Goal: Transaction & Acquisition: Purchase product/service

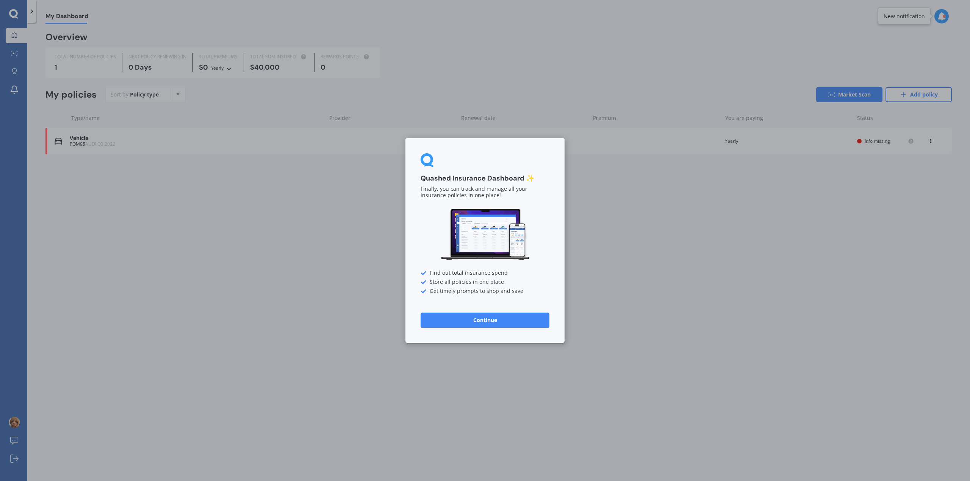
click at [483, 321] on button "Continue" at bounding box center [484, 320] width 129 height 15
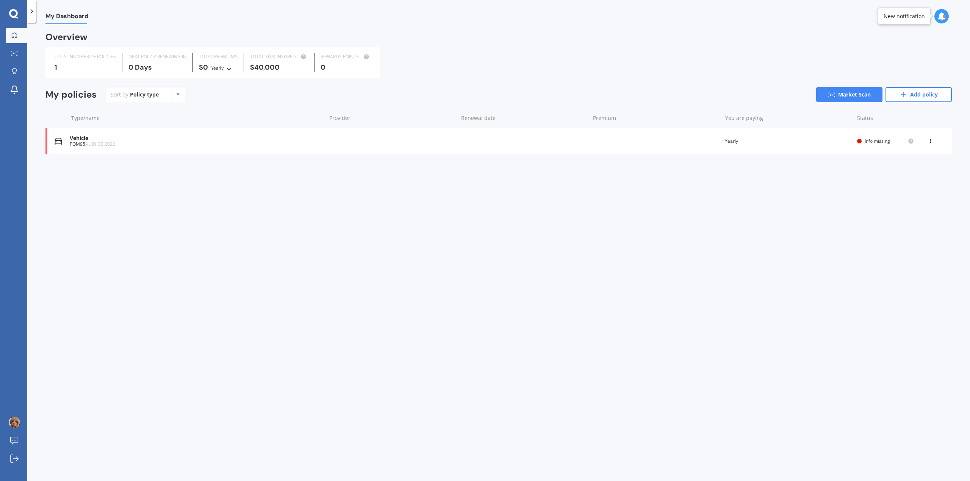
drag, startPoint x: 69, startPoint y: 166, endPoint x: 80, endPoint y: 162, distance: 11.9
click at [69, 166] on div "Overview TOTAL NUMBER OF POLICIES 1 NEXT POLICY RENEWING [DATE] TOTAL PREMIUMS …" at bounding box center [498, 102] width 906 height 139
click at [106, 142] on span "AUDI Q3 2022" at bounding box center [100, 144] width 30 height 6
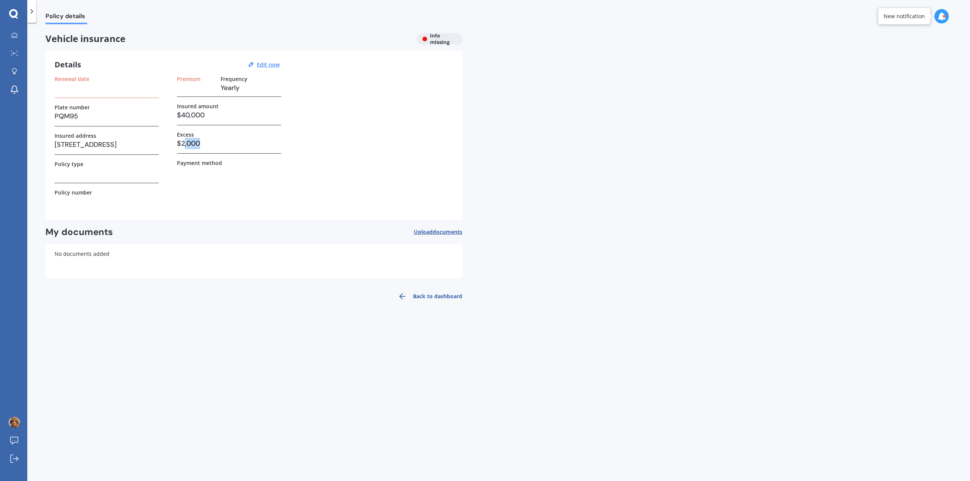
drag, startPoint x: 183, startPoint y: 141, endPoint x: 214, endPoint y: 145, distance: 31.0
type textarea ",000"
click at [214, 145] on h3 "$2,000" at bounding box center [229, 143] width 104 height 11
click at [213, 141] on h3 "$2,000" at bounding box center [229, 143] width 104 height 11
click at [222, 138] on h3 "$2,000" at bounding box center [229, 143] width 104 height 11
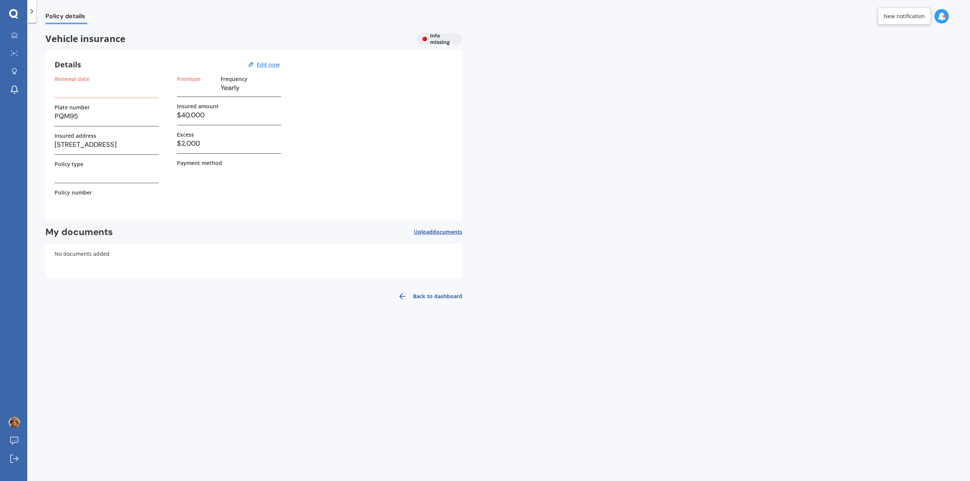
click at [204, 141] on h3 "$2,000" at bounding box center [229, 143] width 104 height 11
click at [200, 142] on h3 "$2,000" at bounding box center [229, 143] width 104 height 11
click at [201, 142] on h3 "$2,000" at bounding box center [229, 143] width 104 height 11
click at [82, 175] on h3 at bounding box center [107, 172] width 104 height 11
click at [86, 177] on h3 at bounding box center [107, 172] width 104 height 11
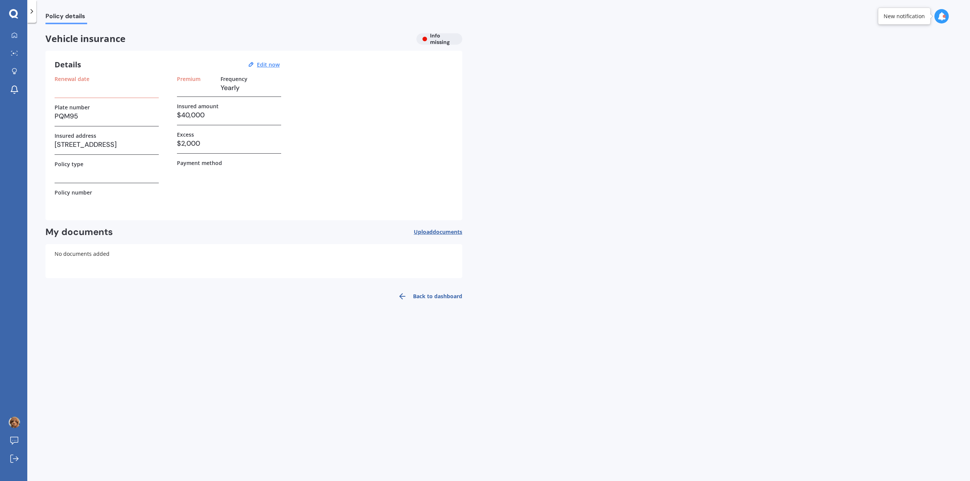
click at [102, 170] on h3 at bounding box center [107, 172] width 104 height 11
click at [128, 90] on h3 at bounding box center [107, 87] width 104 height 11
click at [184, 119] on h3 "$40,000" at bounding box center [229, 114] width 104 height 11
click at [186, 112] on h3 "$40,000" at bounding box center [229, 114] width 104 height 11
click at [87, 178] on h3 at bounding box center [107, 172] width 104 height 11
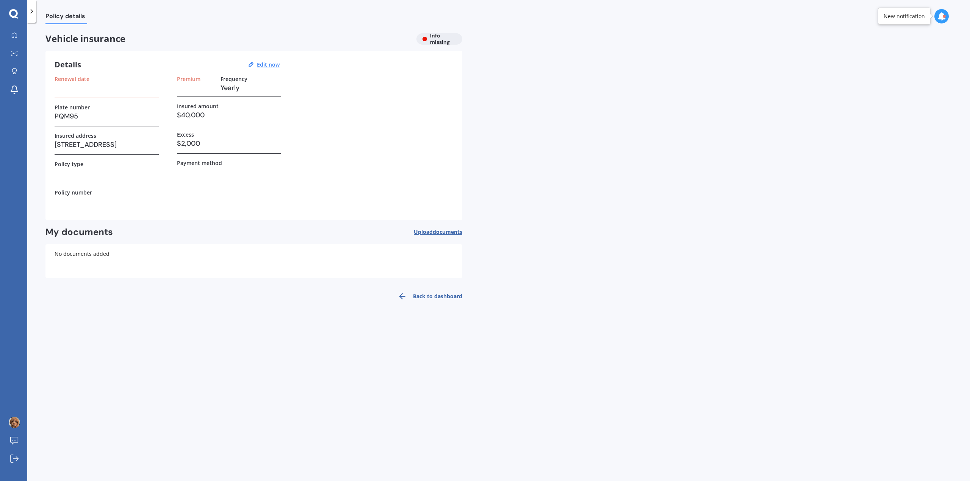
click at [116, 92] on h3 at bounding box center [107, 87] width 104 height 11
click at [269, 62] on u "Edit now" at bounding box center [268, 64] width 23 height 7
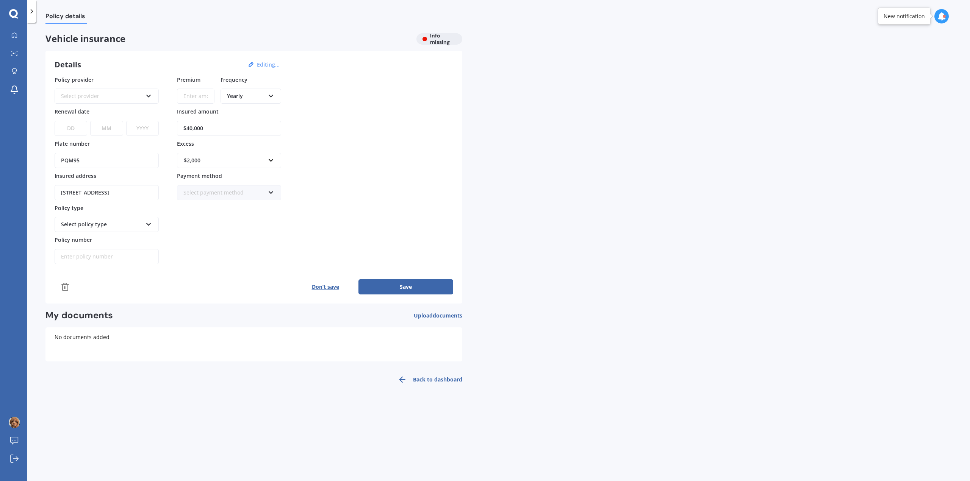
click at [101, 97] on div "Select provider" at bounding box center [101, 96] width 81 height 8
click at [105, 94] on div "AA" at bounding box center [101, 96] width 81 height 8
click at [139, 92] on div "Select provider AA AMI AMP ANZ ASB Aioi Nissay Dowa Ando Assurant Autosure BNZ …" at bounding box center [107, 96] width 104 height 15
click at [131, 88] on div "AA AA AMI AMP ANZ ASB Aioi Nissay Dowa Ando Assurant Autosure BNZ Co-Operative …" at bounding box center [107, 91] width 104 height 25
click at [131, 89] on div "AA AA AMI AMP ANZ ASB Aioi Nissay Dowa Ando Assurant Autosure BNZ Co-Operative …" at bounding box center [107, 96] width 104 height 15
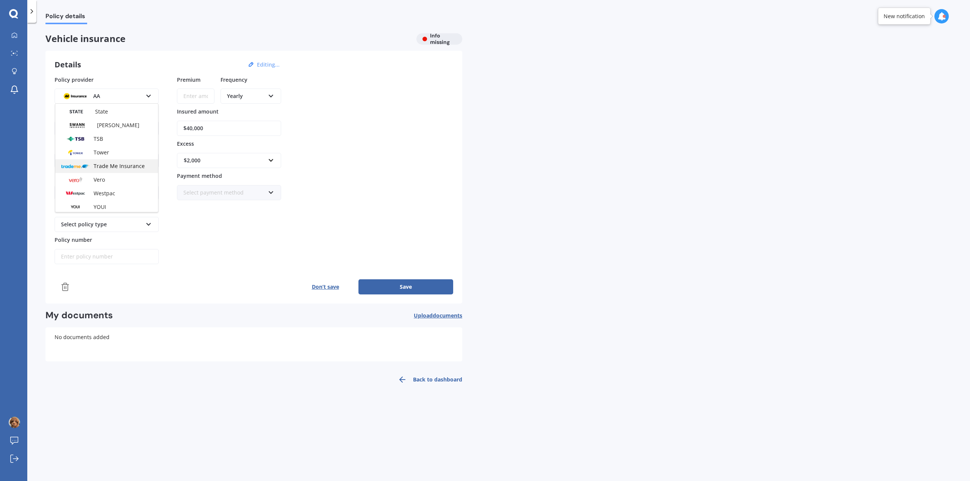
scroll to position [328, 0]
click at [228, 246] on div "Premium Frequency Yearly Yearly Six-Monthly Quarterly Monthly Fortnightly Weekl…" at bounding box center [229, 170] width 104 height 189
click at [196, 100] on input "Premium" at bounding box center [195, 96] width 37 height 15
click at [423, 157] on div "Policy provider AA AA AMI AMP ANZ ASB Aioi Nissay Dowa Ando Assurant Autosure B…" at bounding box center [254, 170] width 398 height 189
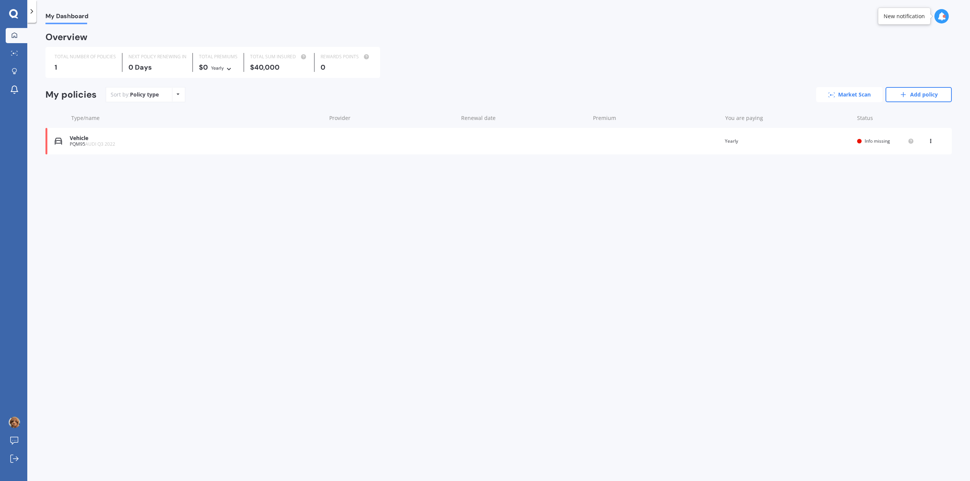
click at [862, 95] on link "Market Scan" at bounding box center [849, 94] width 66 height 15
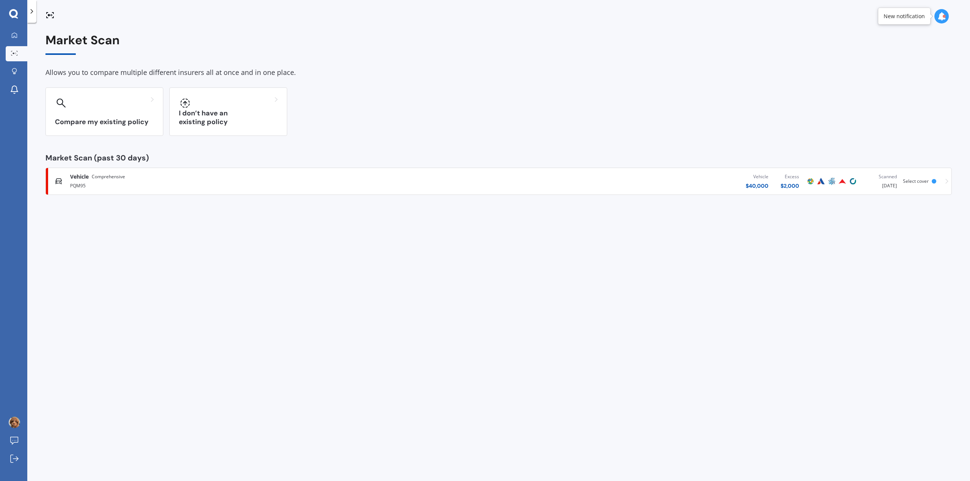
click at [152, 187] on div "PQM95" at bounding box center [250, 185] width 360 height 9
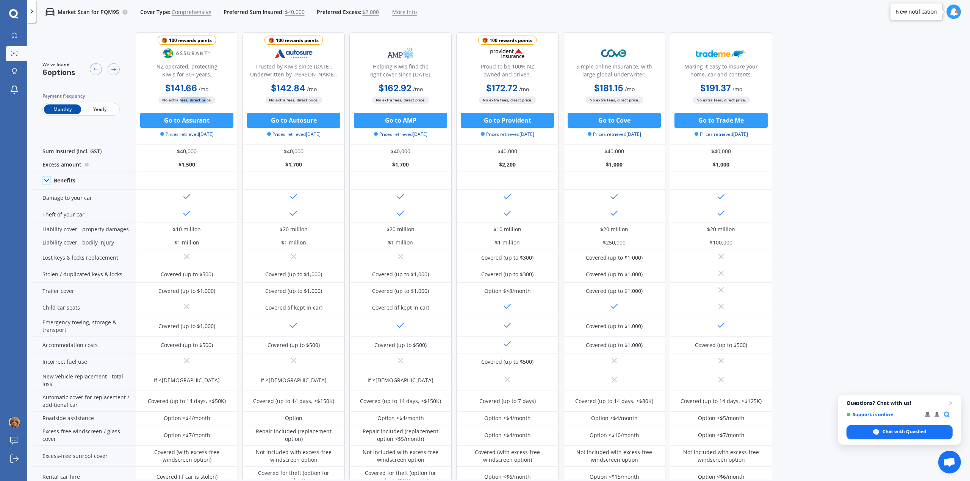
drag, startPoint x: 181, startPoint y: 99, endPoint x: 205, endPoint y: 100, distance: 23.9
click at [205, 100] on span "No extra fees, direct price." at bounding box center [186, 100] width 57 height 7
click at [171, 119] on button "Go to Assurant" at bounding box center [186, 120] width 93 height 15
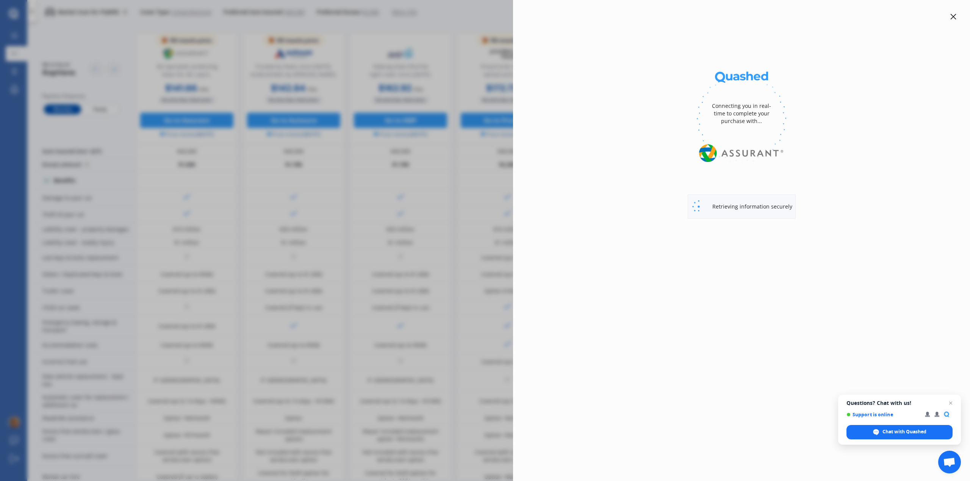
select select "AUDI"
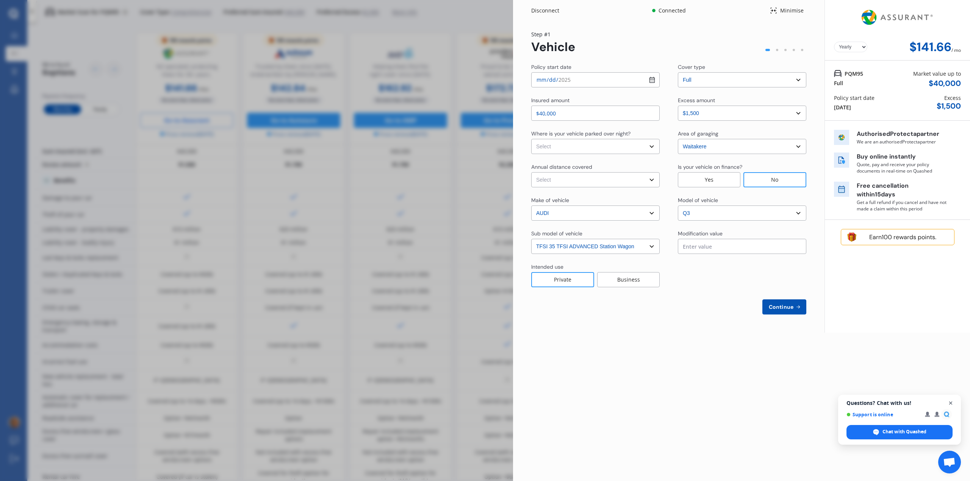
select select "Monthly"
click at [953, 402] on span "Open chat" at bounding box center [950, 403] width 9 height 9
click at [761, 119] on select "Select excess amount $500 $1,000 $1,500" at bounding box center [742, 113] width 128 height 15
click at [367, 197] on div "Disconnect Connected Minimise Yearly Monthly $141.66 / mo Step # 1 Vehicle Poli…" at bounding box center [485, 240] width 970 height 481
click at [423, 227] on div "Disconnect Connected Minimise Yearly Monthly $141.66 / mo Step # 1 Vehicle Poli…" at bounding box center [485, 240] width 970 height 481
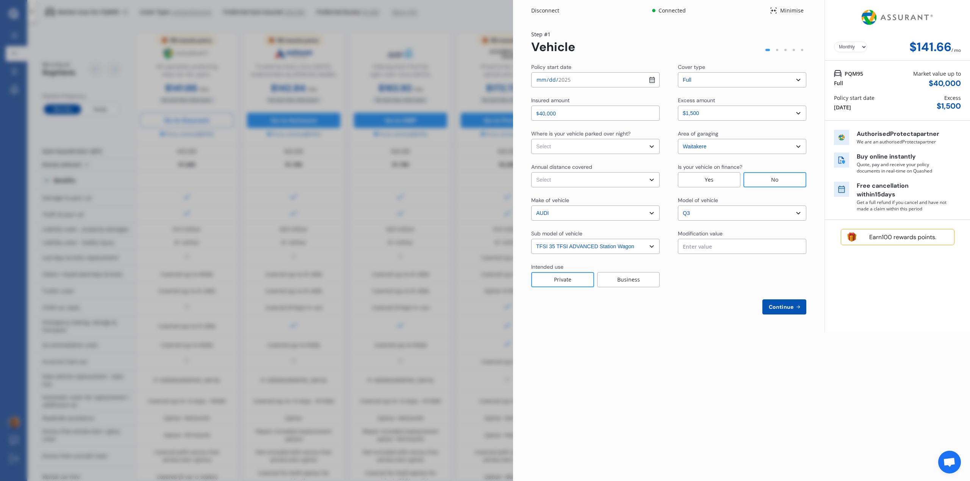
click at [626, 281] on div "Business" at bounding box center [628, 279] width 62 height 15
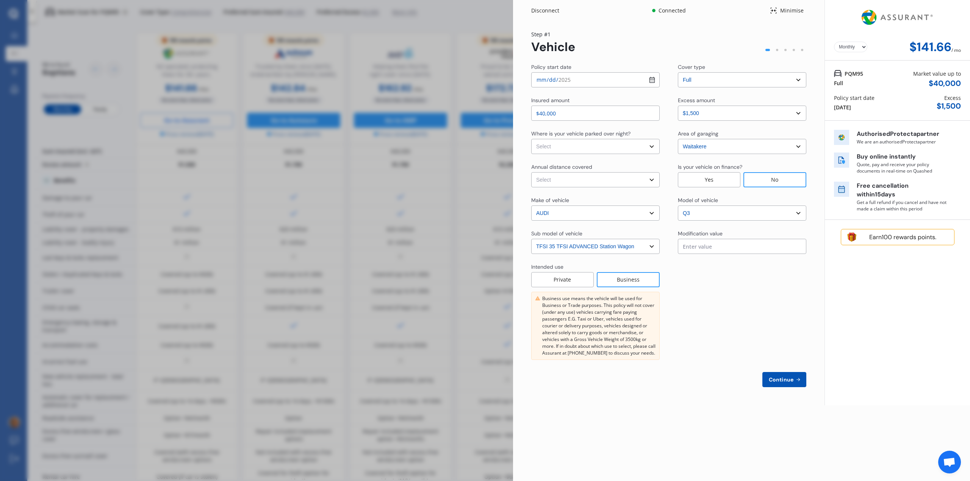
click at [601, 330] on div "Business use means the vehicle will be used for Business or Trade purposes. Thi…" at bounding box center [599, 325] width 114 height 61
drag, startPoint x: 474, startPoint y: 318, endPoint x: 476, endPoint y: 325, distance: 7.8
click at [476, 325] on div "Disconnect Connected Minimise Yearly Monthly $141.66 / mo Step # 1 Vehicle Poli…" at bounding box center [485, 240] width 970 height 481
click at [481, 267] on div "Disconnect Connected Minimise Yearly Monthly $141.66 / mo Step # 1 Vehicle Poli…" at bounding box center [485, 240] width 970 height 481
click at [793, 13] on div "Minimise" at bounding box center [791, 11] width 29 height 8
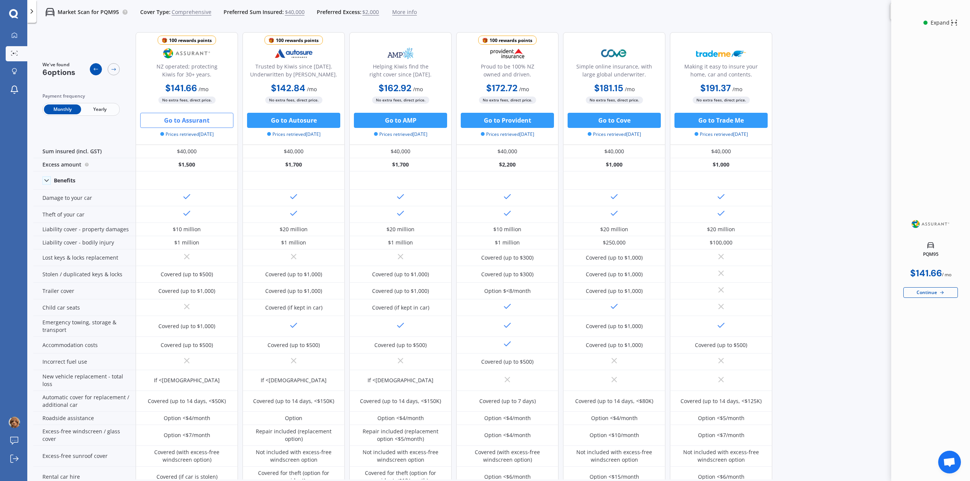
click at [97, 66] on div at bounding box center [96, 69] width 12 height 12
click at [12, 12] on icon at bounding box center [13, 14] width 9 height 10
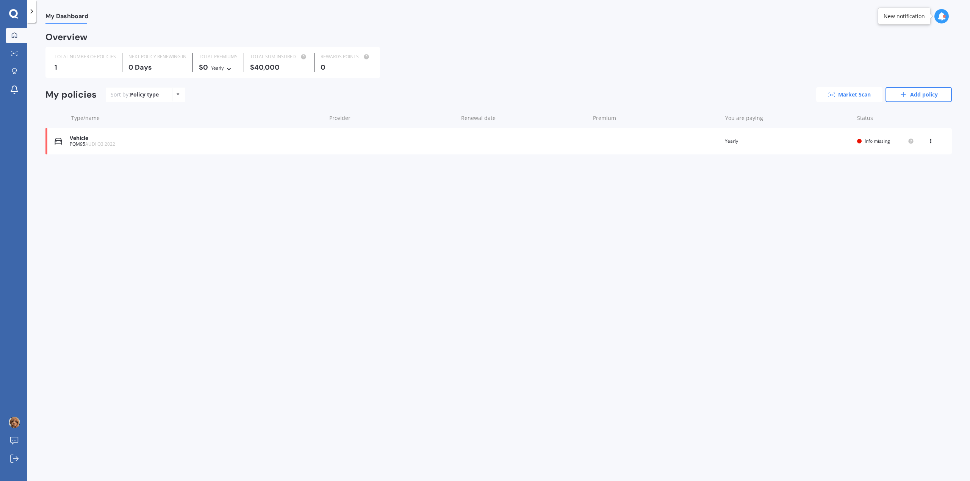
click at [842, 95] on link "Market Scan" at bounding box center [849, 94] width 66 height 15
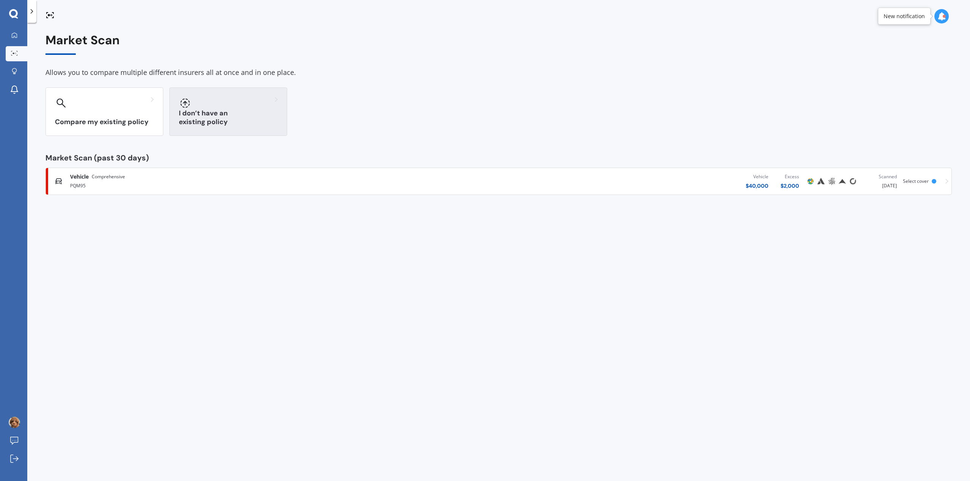
click at [191, 119] on h3 "I don’t have an existing policy" at bounding box center [228, 117] width 99 height 17
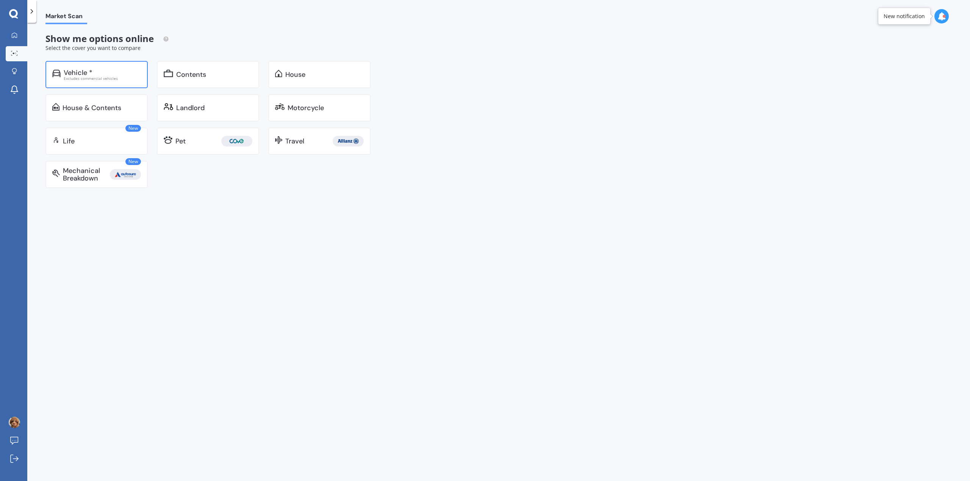
click at [101, 72] on div "Vehicle *" at bounding box center [102, 73] width 77 height 8
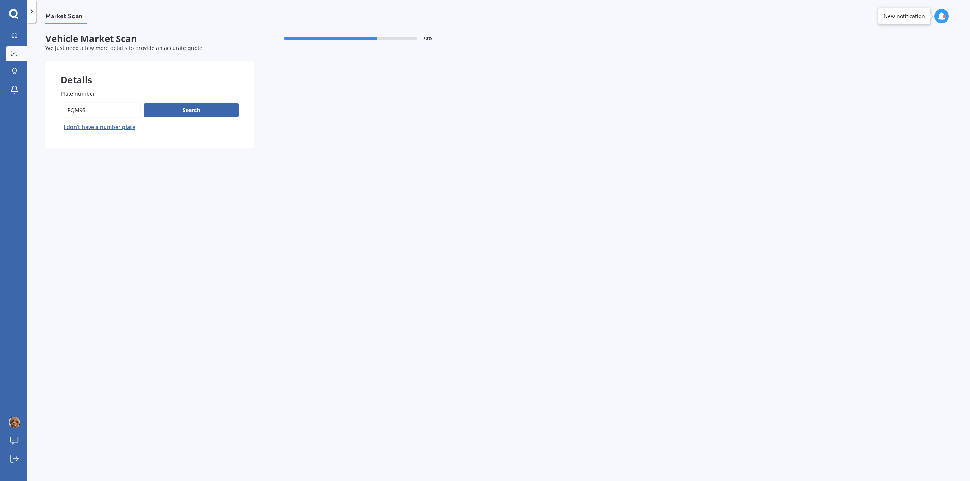
click at [102, 114] on input "Plate number" at bounding box center [101, 110] width 80 height 16
click at [94, 112] on input "Plate number" at bounding box center [101, 110] width 80 height 16
type input "PQM84"
click at [167, 114] on button "Search" at bounding box center [191, 110] width 95 height 14
select select "AUDI"
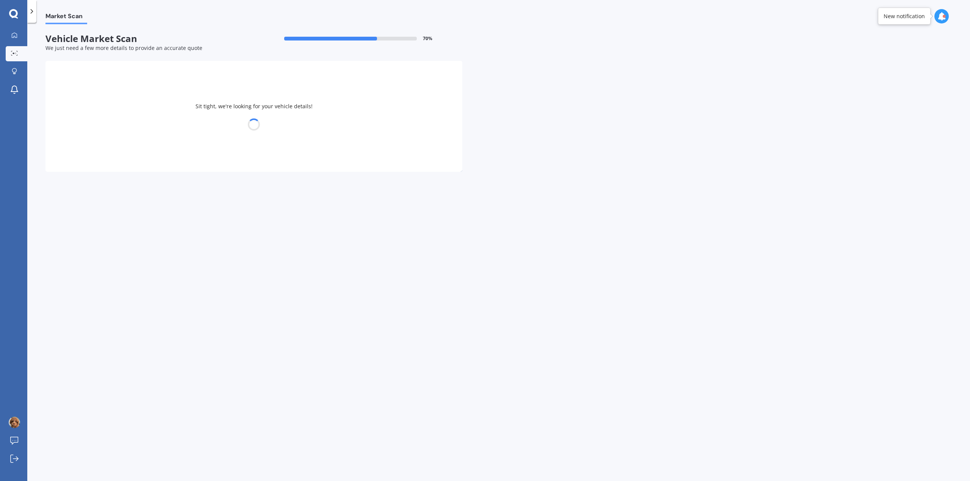
select select "Q3"
select select "06"
select select "03"
select select "1994"
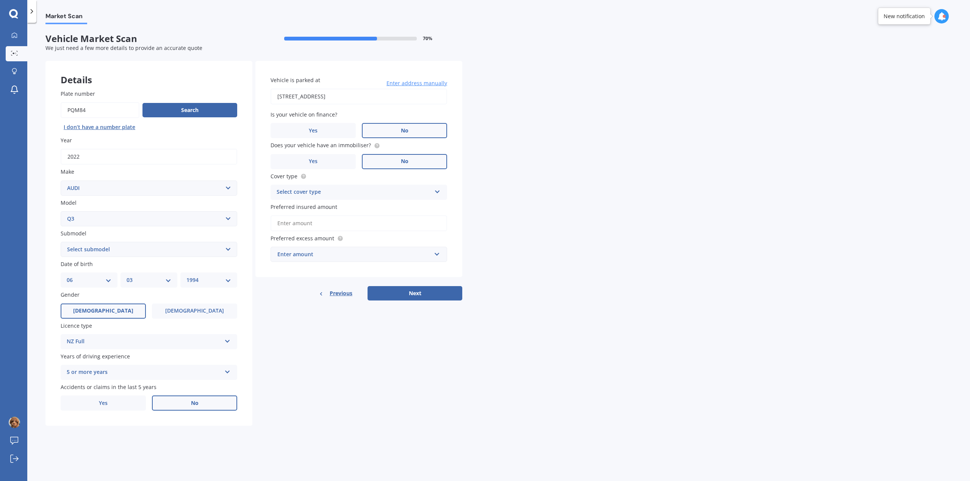
click at [86, 250] on select "Select submodel RS Q3 SPORTBACK 2.5P TDI S TFSI 35 TFSI ADVANCED Station Wagon …" at bounding box center [149, 249] width 177 height 15
select select "TFSI TURBO 4WD 2.0"
click at [61, 242] on select "Select submodel RS Q3 SPORTBACK 2.5P TDI S TFSI 35 TFSI ADVANCED Station Wagon …" at bounding box center [149, 249] width 177 height 15
click at [112, 309] on label "Male" at bounding box center [103, 311] width 85 height 15
click at [0, 0] on input "Male" at bounding box center [0, 0] width 0 height 0
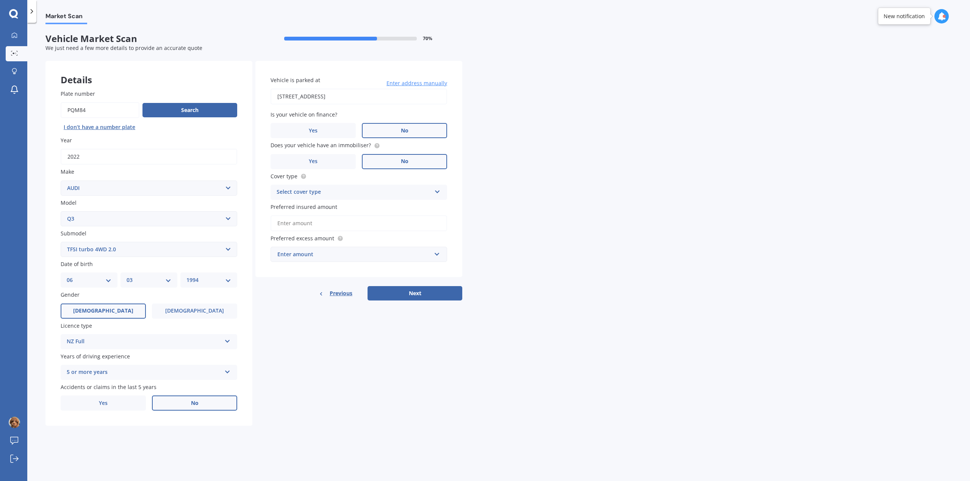
click at [376, 193] on div "Select cover type" at bounding box center [353, 192] width 155 height 9
click at [369, 207] on div "Comprehensive" at bounding box center [359, 207] width 176 height 14
click at [354, 225] on input "Preferred insured amount" at bounding box center [358, 224] width 177 height 16
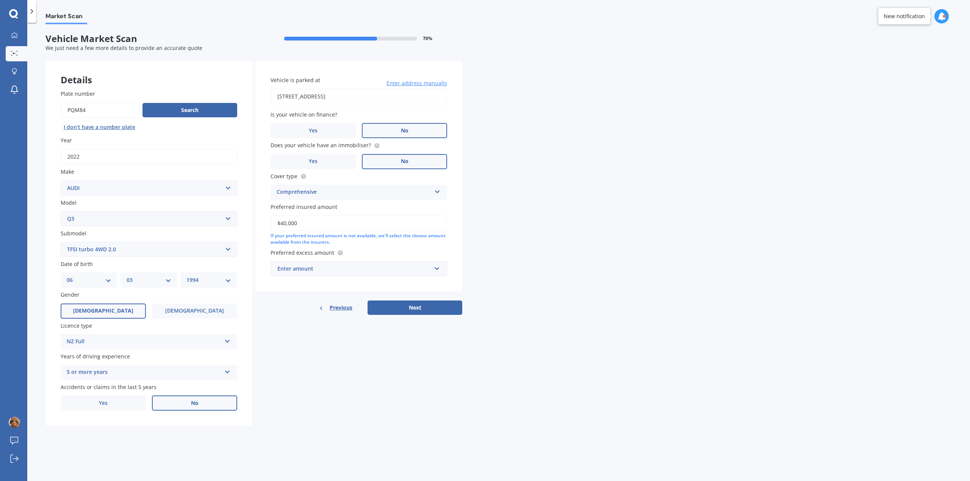
type input "$40,000"
click at [325, 272] on div "Enter amount" at bounding box center [354, 269] width 154 height 8
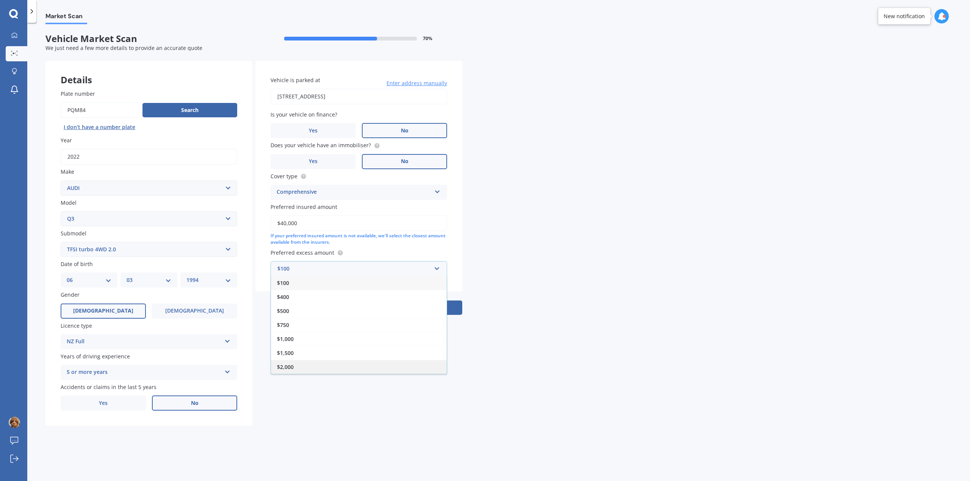
click at [297, 362] on div "$2,000" at bounding box center [359, 367] width 176 height 14
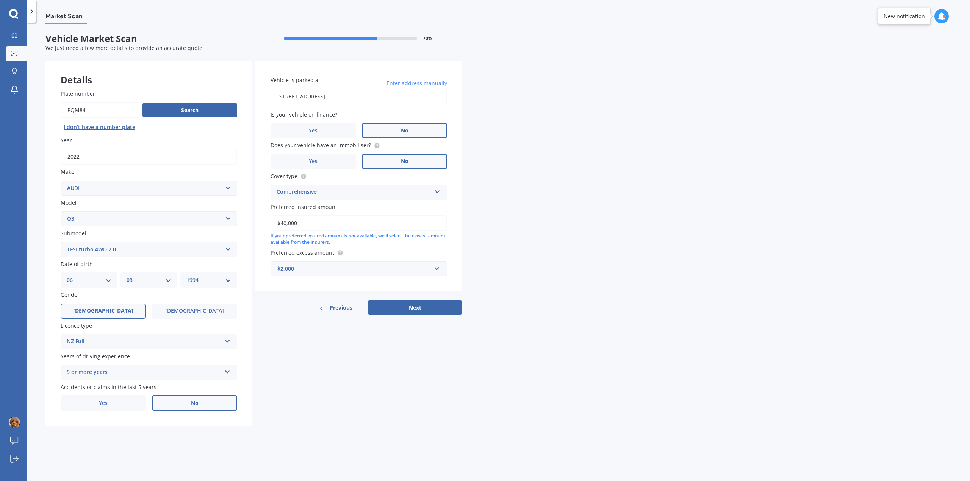
drag, startPoint x: 290, startPoint y: 390, endPoint x: 293, endPoint y: 387, distance: 4.9
click at [290, 390] on div "Details Plate number Search I don’t have a number plate Year 2022 Make Select m…" at bounding box center [253, 243] width 417 height 365
click at [389, 308] on button "Next" at bounding box center [414, 308] width 95 height 14
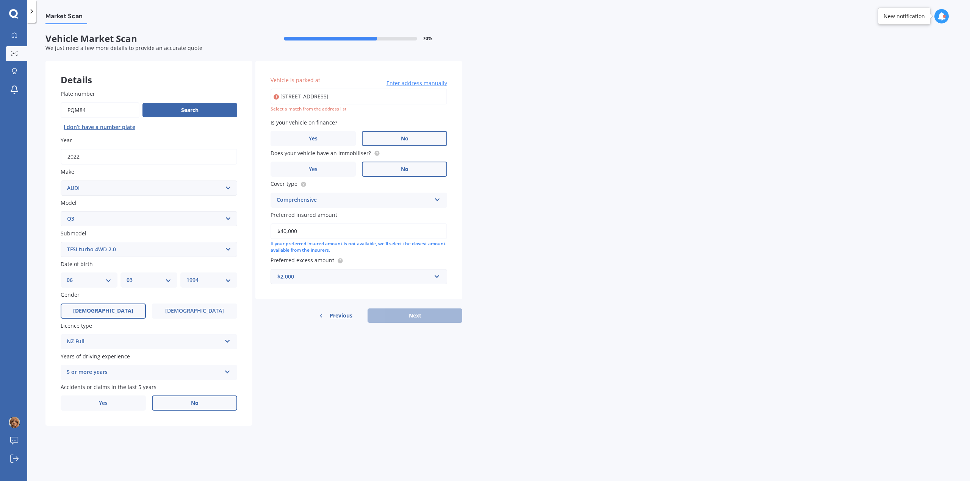
type input "433 Titirangi Road, Titirangi, Auckland 0604"
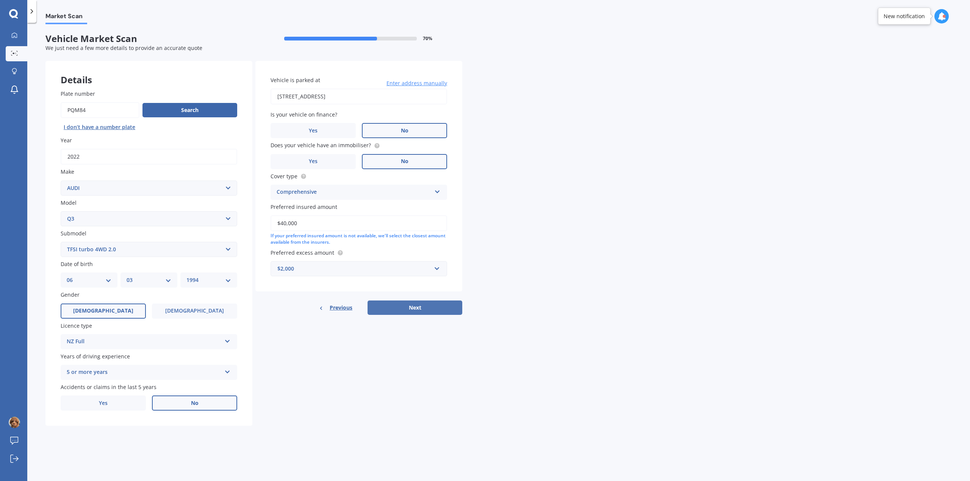
click at [402, 307] on button "Next" at bounding box center [414, 308] width 95 height 14
select select "06"
select select "03"
select select "1994"
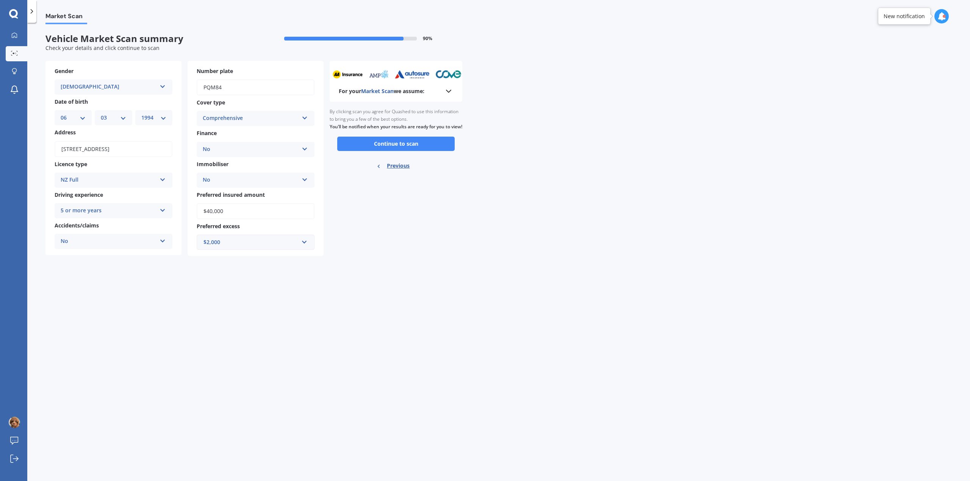
click at [272, 177] on div "No" at bounding box center [251, 180] width 96 height 9
click at [377, 150] on button "Continue to scan" at bounding box center [395, 144] width 117 height 14
